Goal: Information Seeking & Learning: Learn about a topic

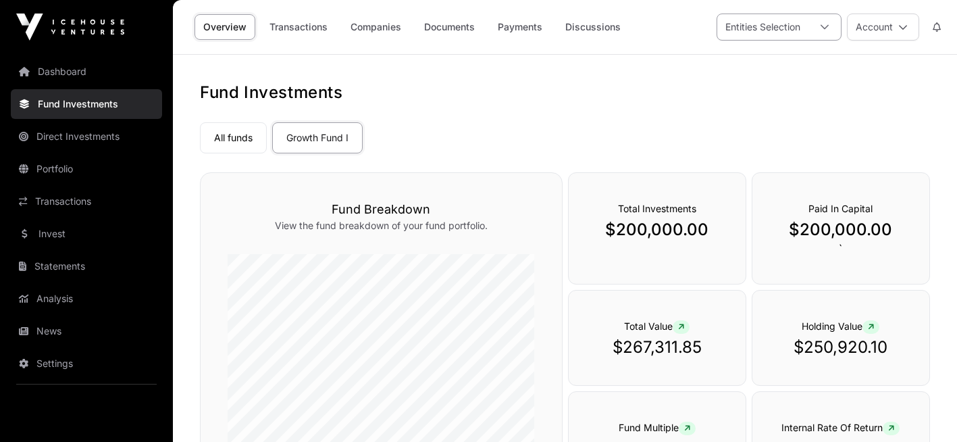
click at [824, 24] on icon at bounding box center [824, 26] width 9 height 9
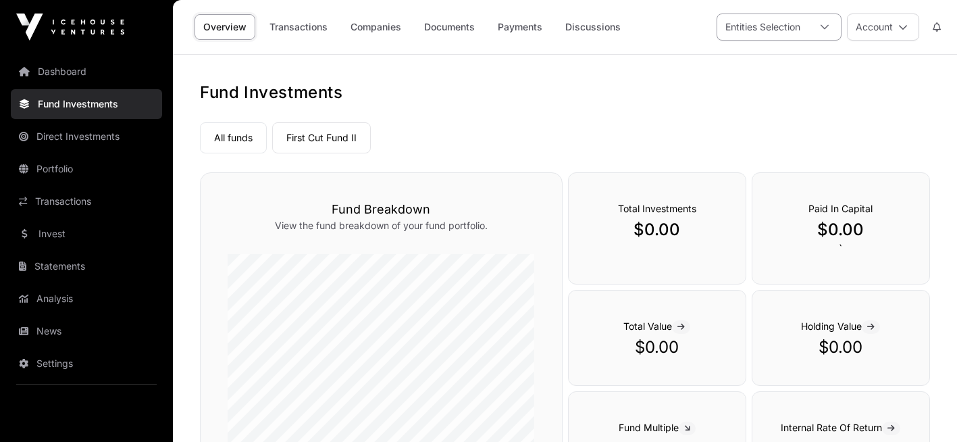
click at [820, 27] on icon at bounding box center [824, 26] width 9 height 9
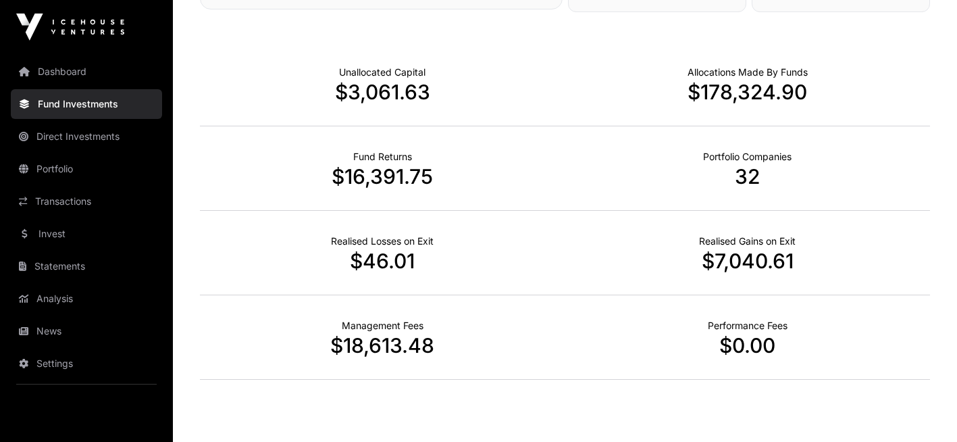
scroll to position [526, 0]
